Goal: Information Seeking & Learning: Learn about a topic

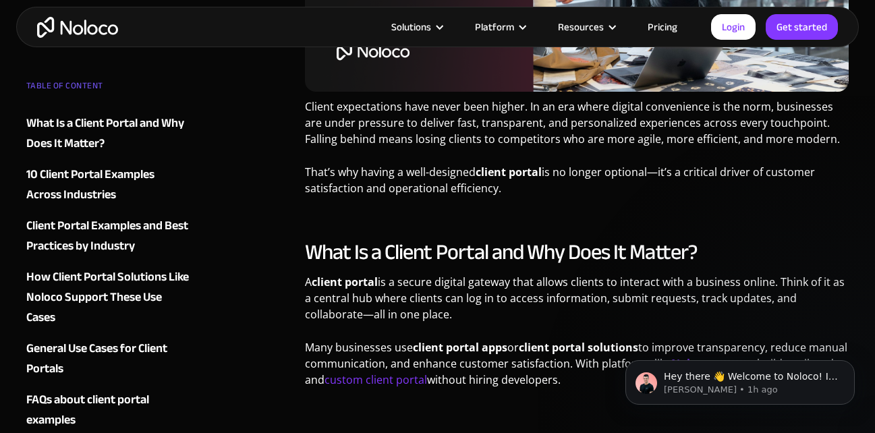
scroll to position [514, 0]
click at [568, 272] on div "What Is a Client Portal and Why Does It Matter? A client portal is a secure dig…" at bounding box center [577, 317] width 544 height 159
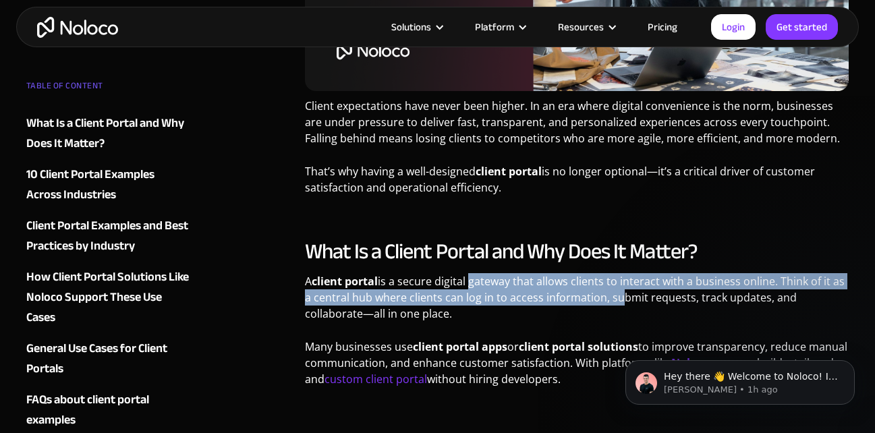
drag, startPoint x: 469, startPoint y: 287, endPoint x: 651, endPoint y: 307, distance: 182.4
click at [651, 307] on p "A client portal is a secure digital gateway that allows clients to interact wit…" at bounding box center [577, 302] width 544 height 59
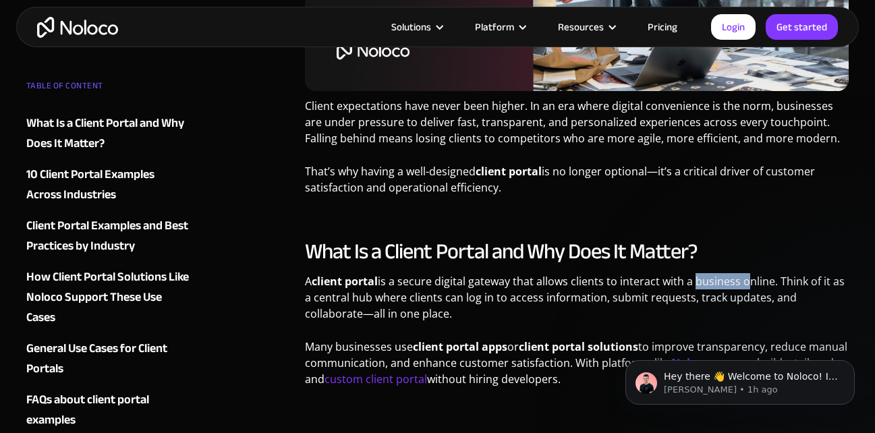
drag, startPoint x: 692, startPoint y: 278, endPoint x: 755, endPoint y: 284, distance: 62.9
click at [755, 284] on p "A client portal is a secure digital gateway that allows clients to interact wit…" at bounding box center [577, 302] width 544 height 59
click at [593, 280] on p "A client portal is a secure digital gateway that allows clients to interact wit…" at bounding box center [577, 302] width 544 height 59
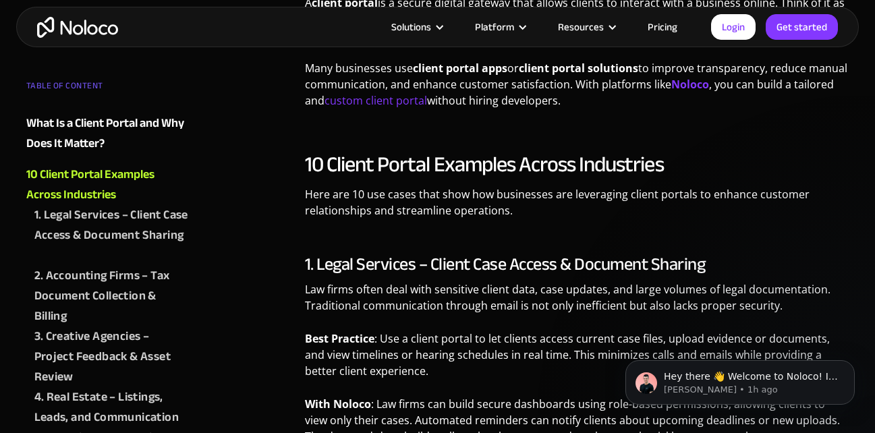
scroll to position [802, 0]
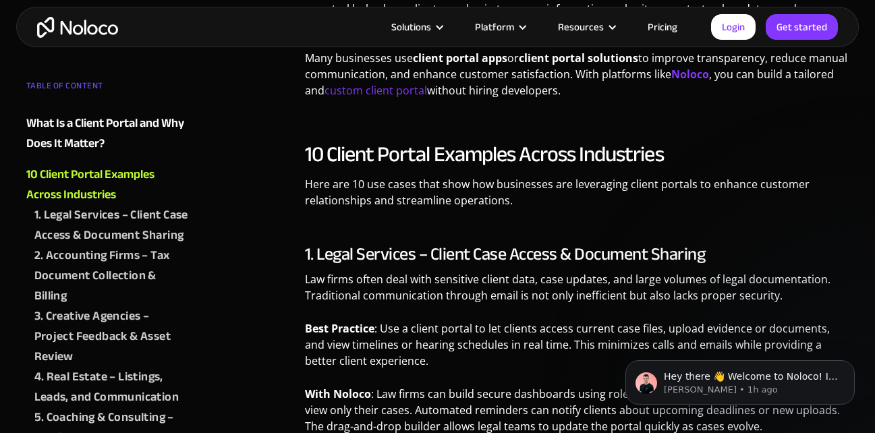
click at [359, 177] on p "Here are 10 use cases that show how businesses are leveraging client portals to…" at bounding box center [577, 197] width 544 height 42
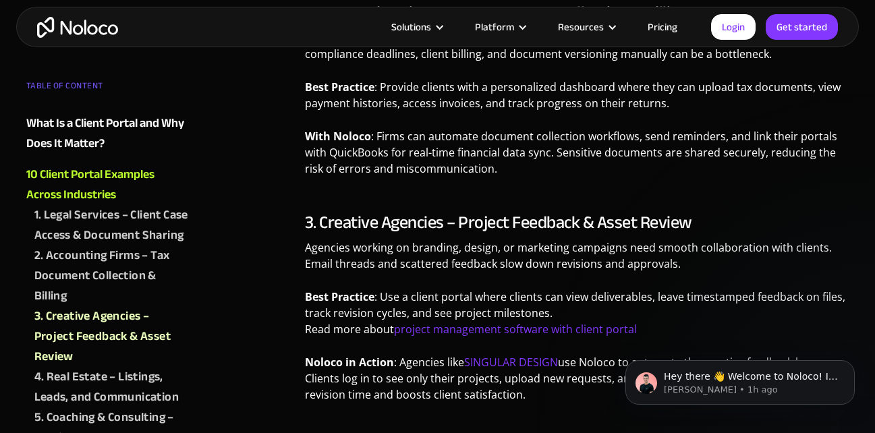
scroll to position [1270, 0]
click at [341, 218] on h3 "3. Creative Agencies – Project Feedback & Asset Review" at bounding box center [577, 222] width 544 height 20
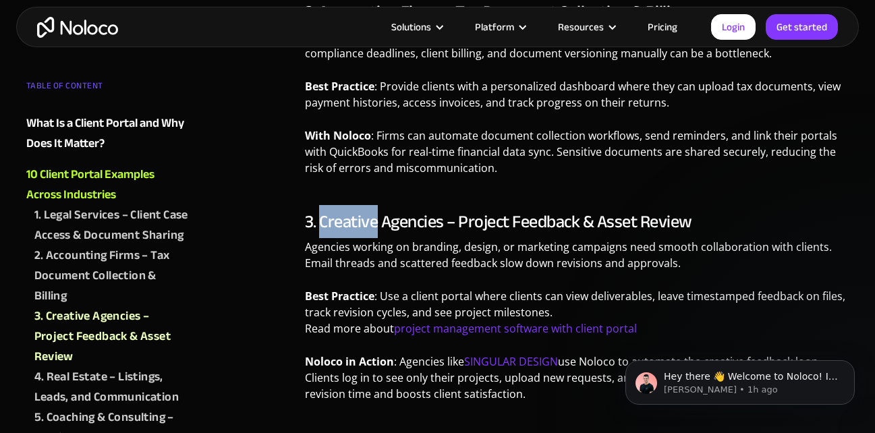
click at [341, 218] on h3 "3. Creative Agencies – Project Feedback & Asset Review" at bounding box center [577, 222] width 544 height 20
click at [381, 219] on h3 "3. Creative Agencies – Project Feedback & Asset Review" at bounding box center [577, 222] width 544 height 20
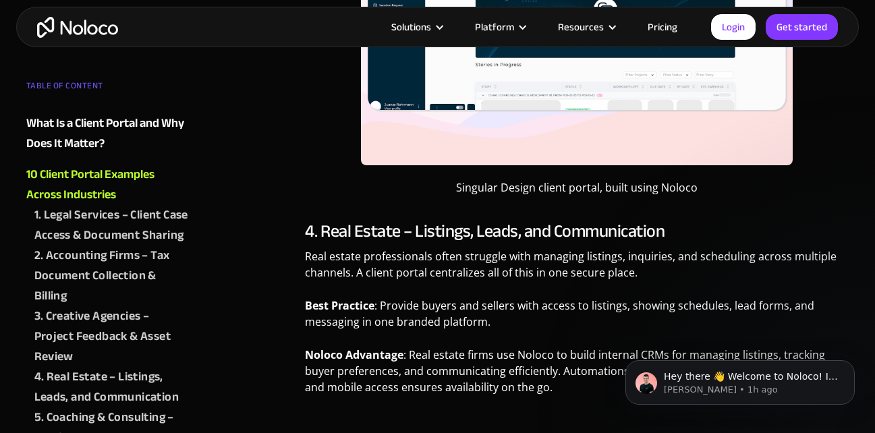
scroll to position [1893, 0]
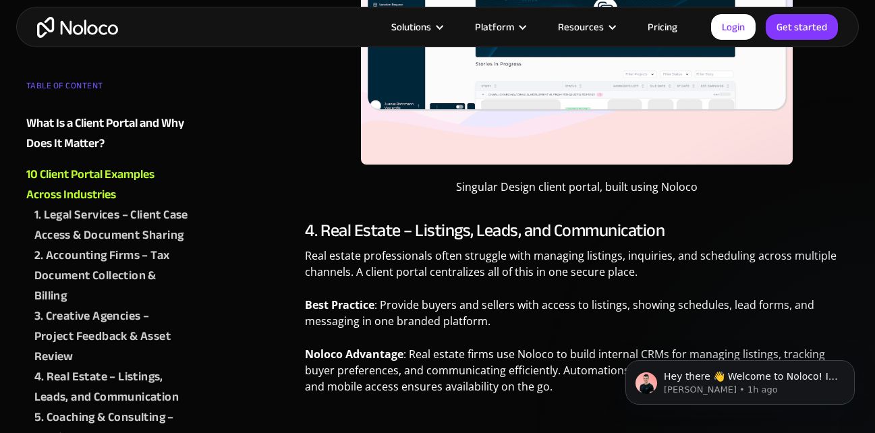
click at [345, 220] on h3 "4. Real Estate – Listings, Leads, and Communication" at bounding box center [577, 230] width 544 height 20
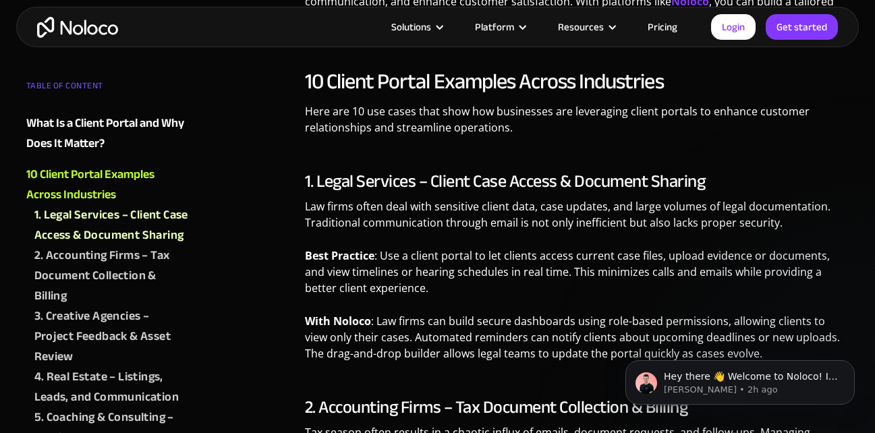
scroll to position [879, 0]
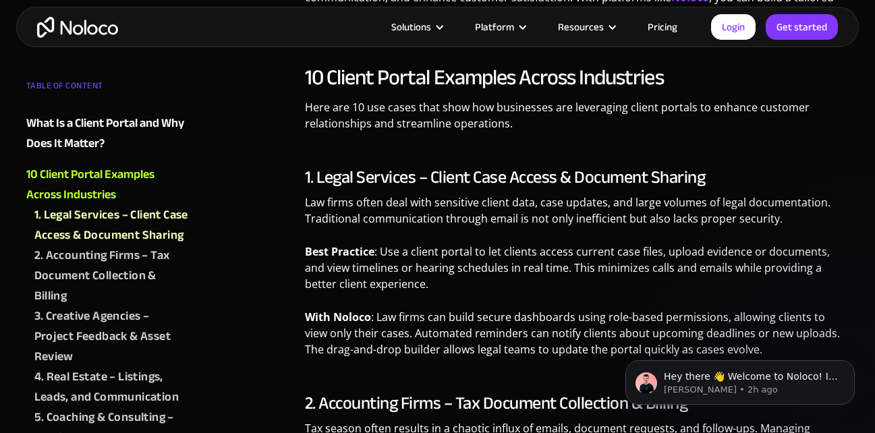
click at [479, 207] on p "Law firms often deal with sensitive client data, case updates, and large volume…" at bounding box center [577, 215] width 544 height 42
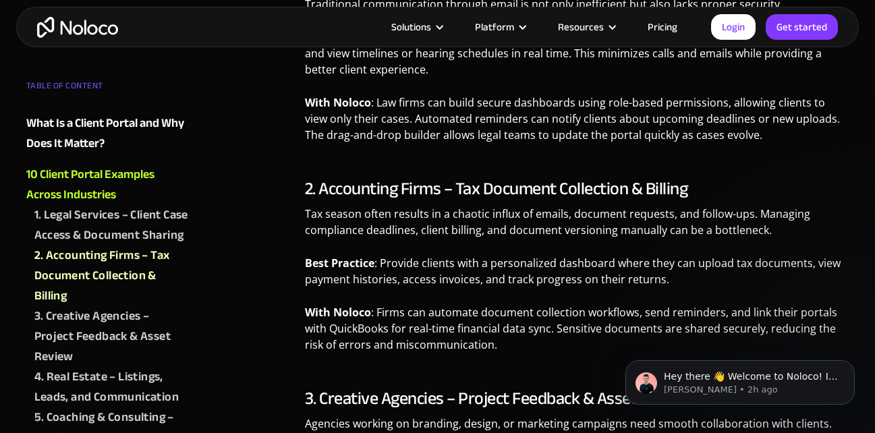
scroll to position [1094, 0]
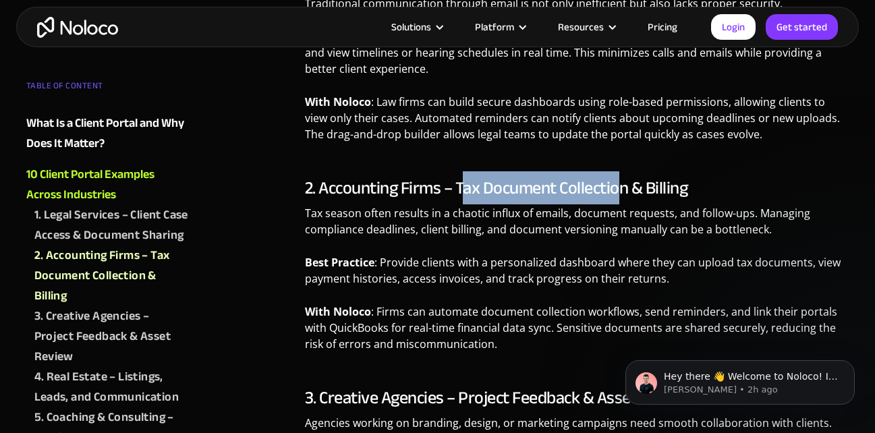
drag, startPoint x: 465, startPoint y: 185, endPoint x: 622, endPoint y: 179, distance: 157.2
click at [622, 179] on h3 "2. Accounting Firms – Tax Document Collection & Billing" at bounding box center [577, 188] width 544 height 20
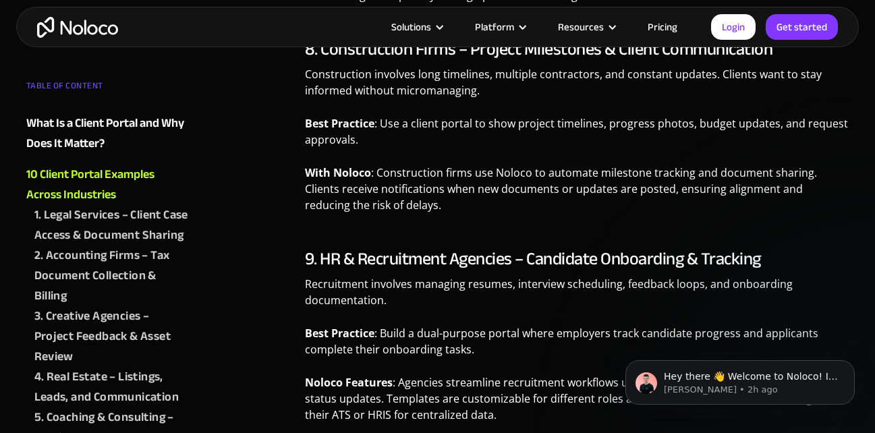
scroll to position [2916, 0]
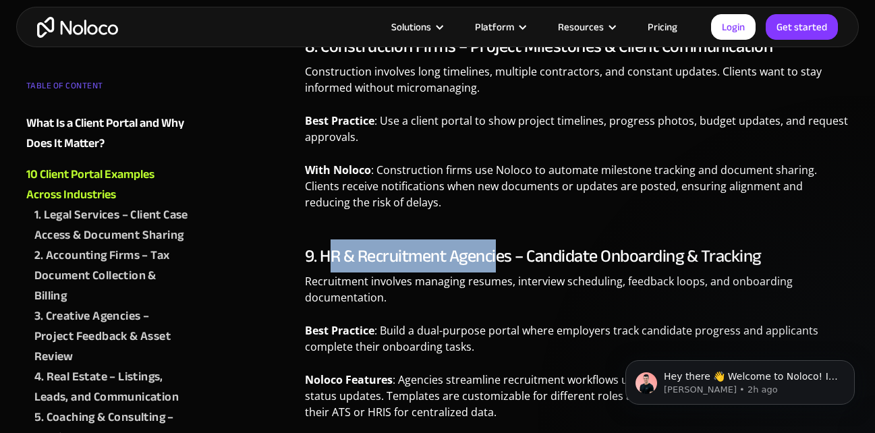
drag, startPoint x: 328, startPoint y: 258, endPoint x: 510, endPoint y: 264, distance: 182.2
click at [510, 264] on h3 "9. HR & Recruitment Agencies – Candidate Onboarding & Tracking" at bounding box center [577, 256] width 544 height 20
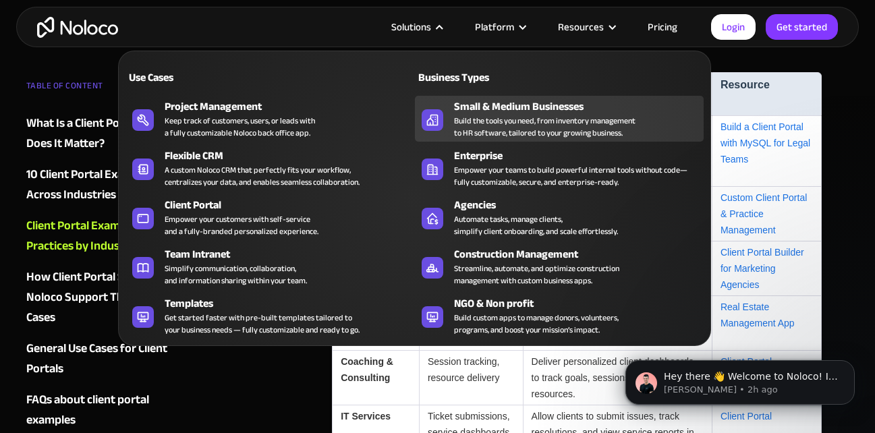
scroll to position [3580, 0]
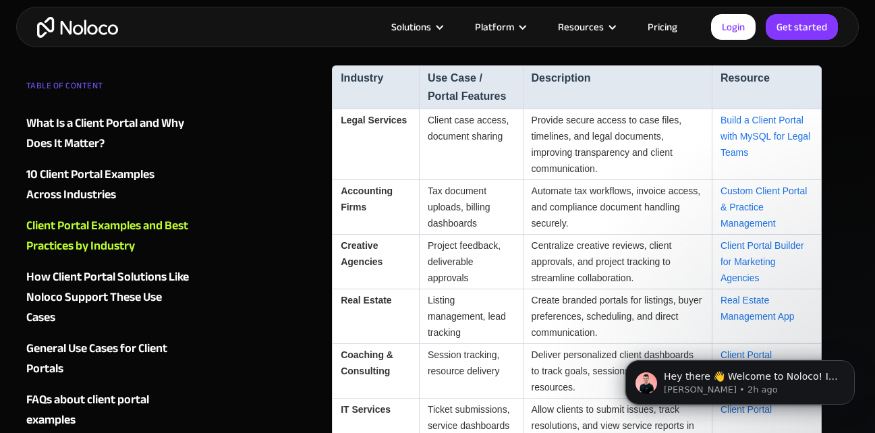
click at [846, 168] on div "Industry Use Case / Portal Features Description Resource Legal Services Client …" at bounding box center [577, 360] width 544 height 633
click at [380, 191] on strong "Accounting Firms" at bounding box center [367, 198] width 52 height 27
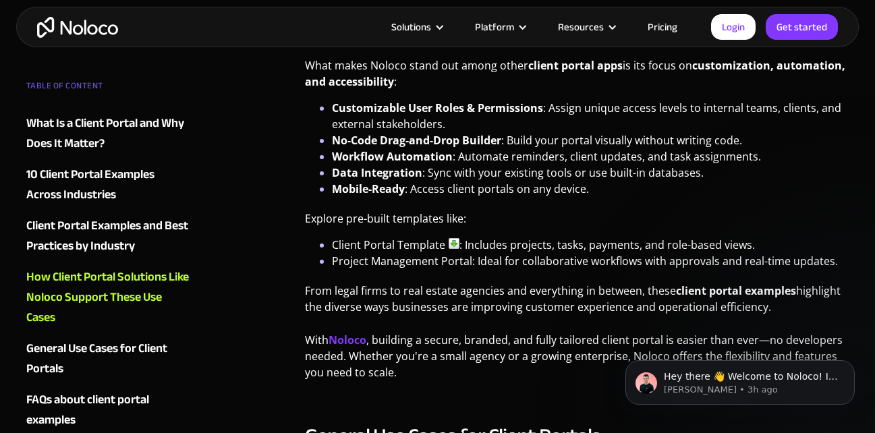
scroll to position [4327, 0]
click at [853, 365] on icon "Dismiss notification" at bounding box center [850, 363] width 7 height 7
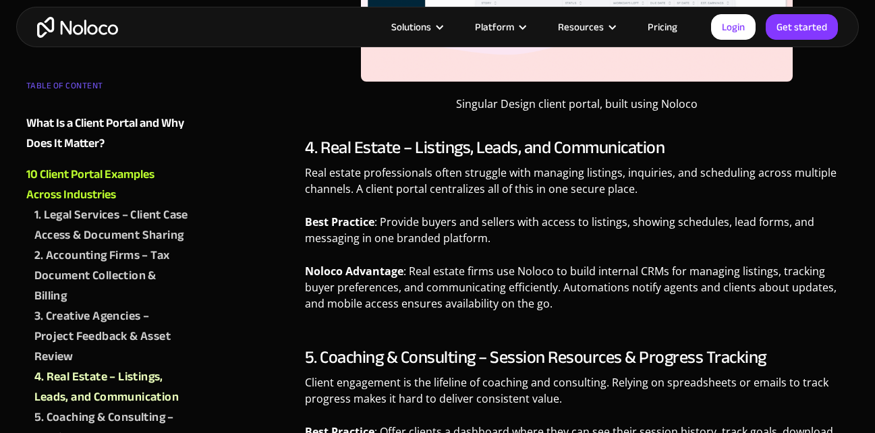
scroll to position [1976, 0]
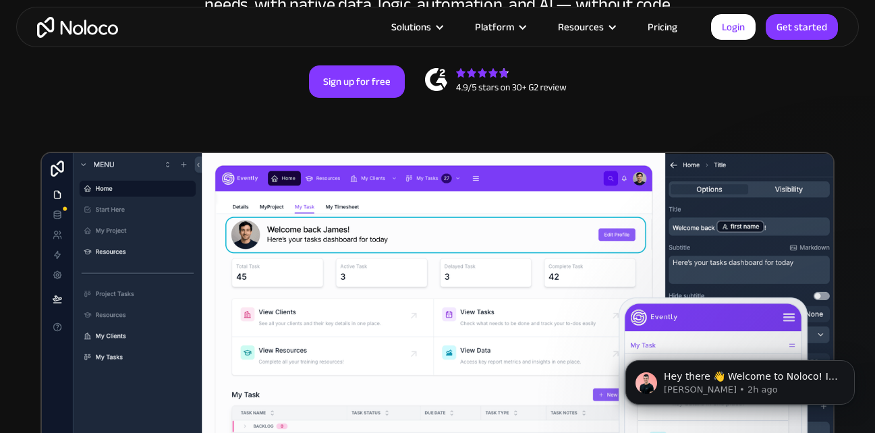
scroll to position [351, 0]
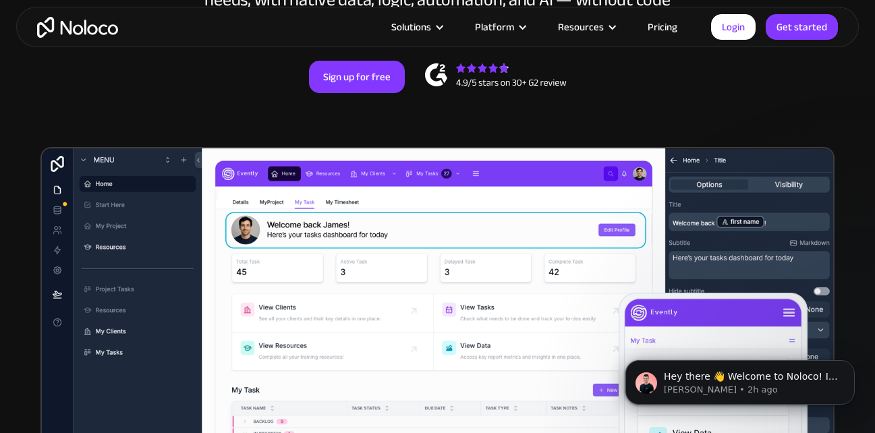
click at [535, 90] on img at bounding box center [496, 76] width 142 height 27
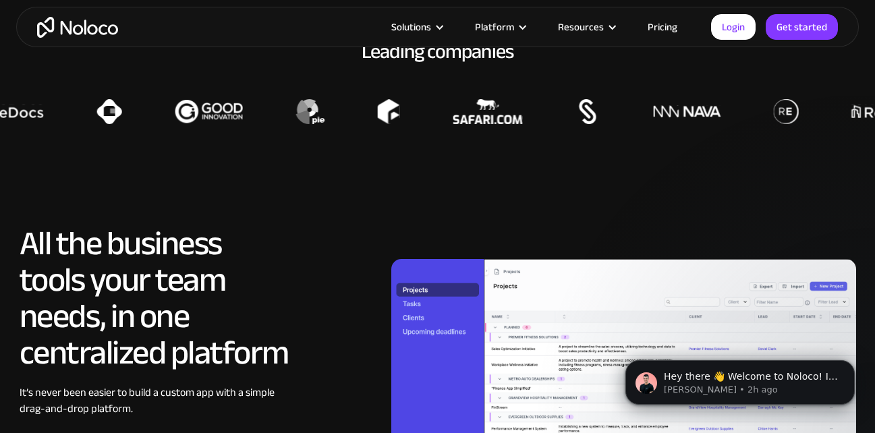
scroll to position [1103, 0]
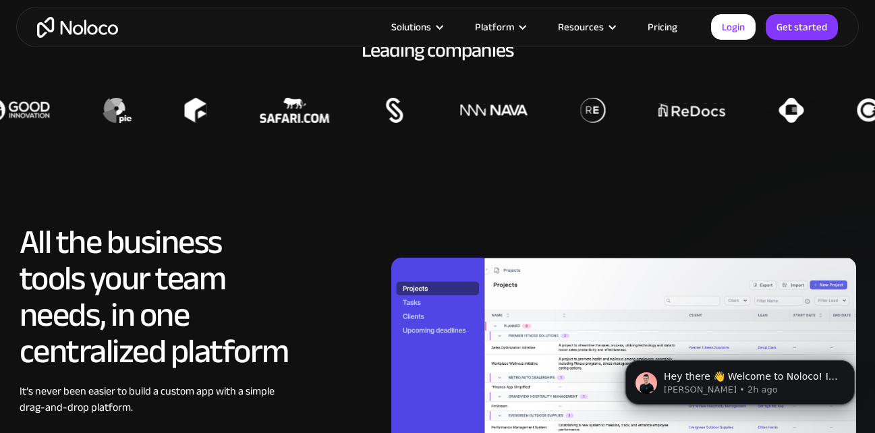
scroll to position [1164, 0]
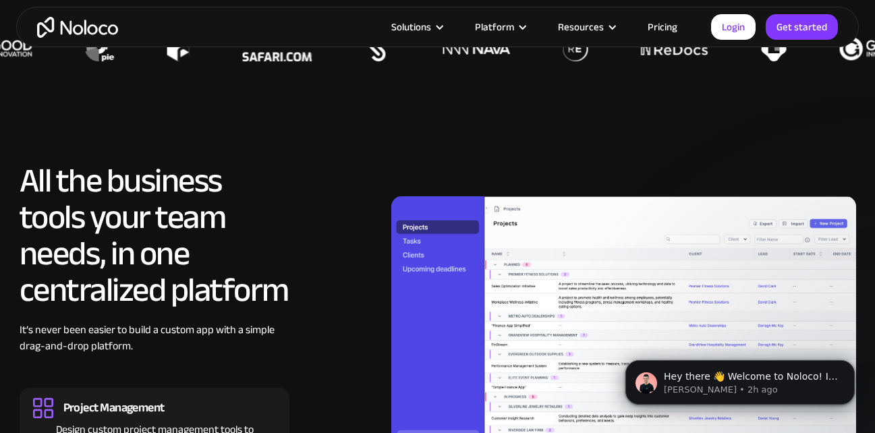
click at [297, 243] on div "All the business tools your team needs, in one centralized platform It’s never …" at bounding box center [438, 398] width 836 height 472
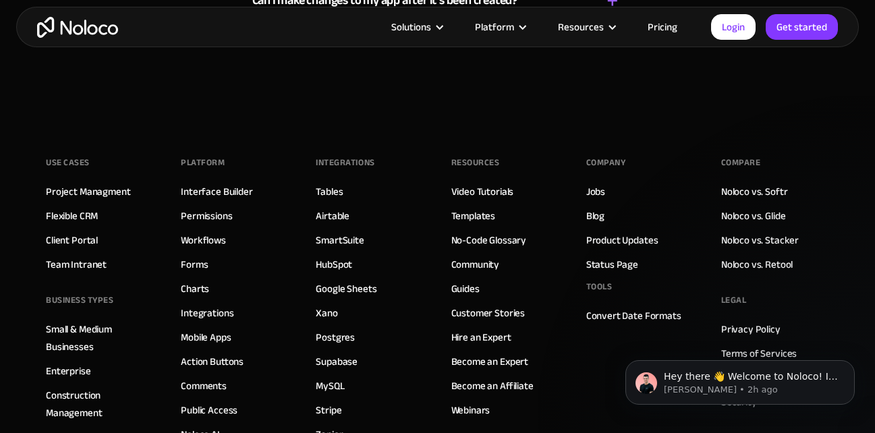
scroll to position [8188, 0]
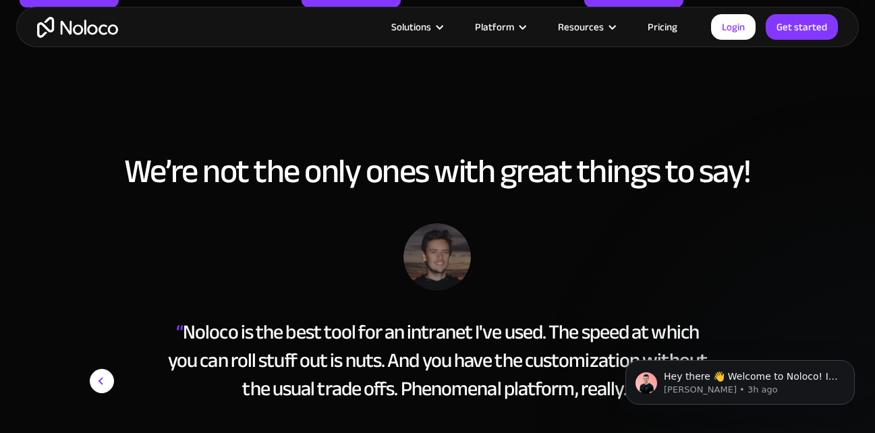
scroll to position [2092, 0]
